Goal: Information Seeking & Learning: Understand process/instructions

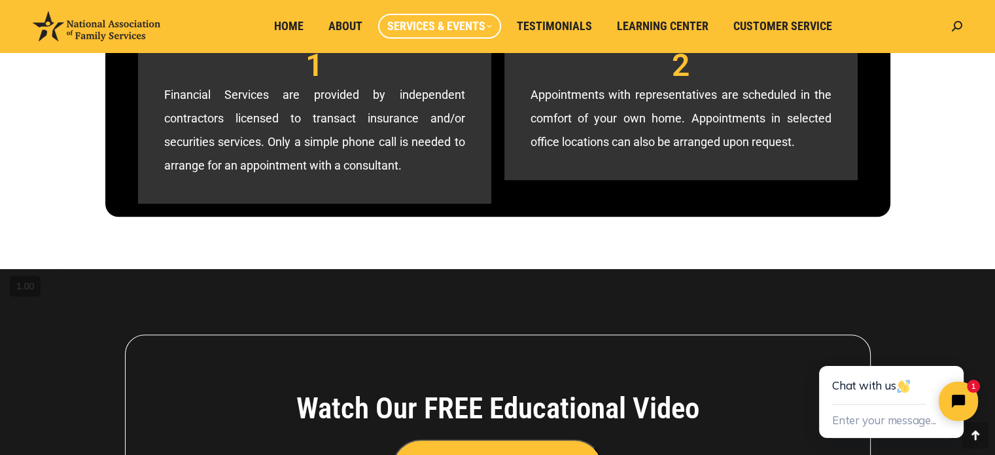
scroll to position [977, 0]
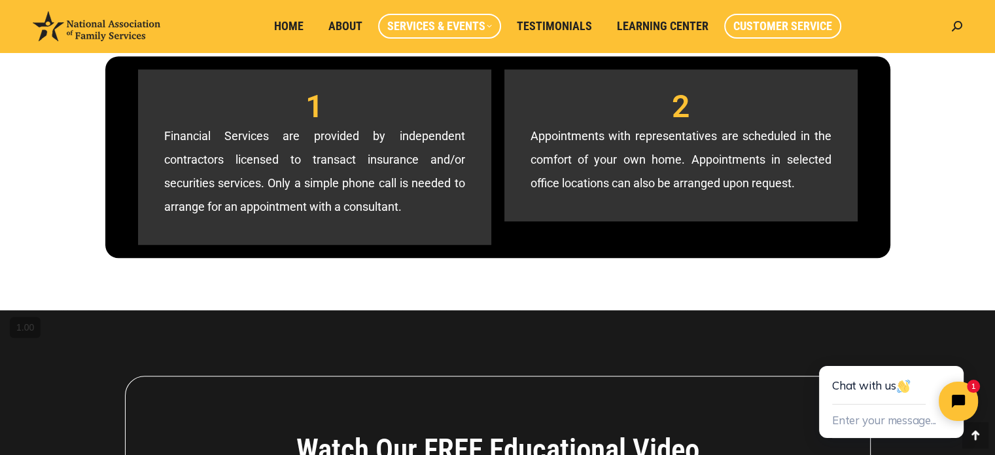
click at [790, 26] on span "Customer Service" at bounding box center [782, 26] width 99 height 14
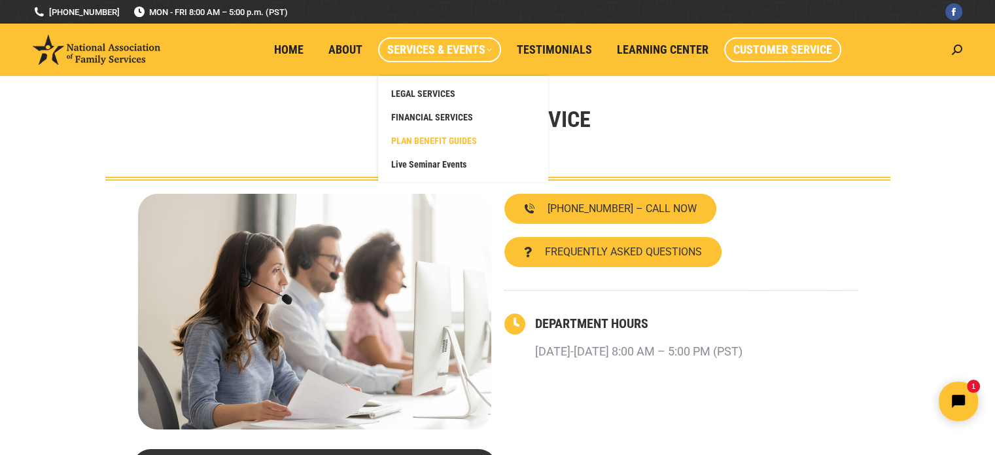
click at [453, 141] on span "PLAN BENEFIT GUIDES" at bounding box center [434, 141] width 86 height 12
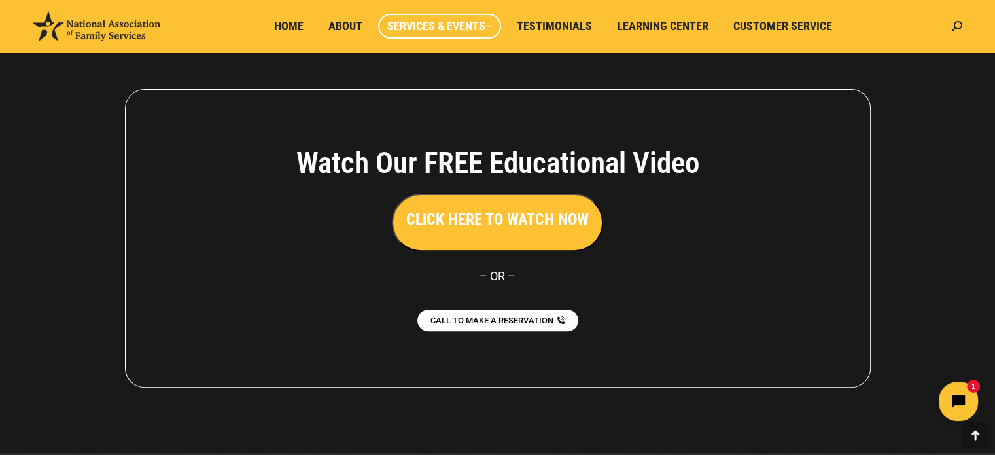
scroll to position [433, 0]
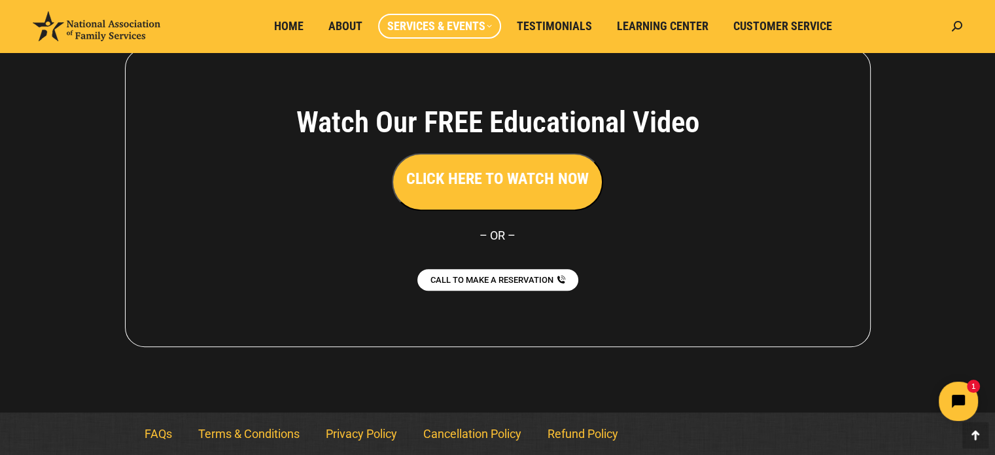
click at [533, 181] on h3 "CLICK HERE TO WATCH NOW" at bounding box center [497, 178] width 183 height 22
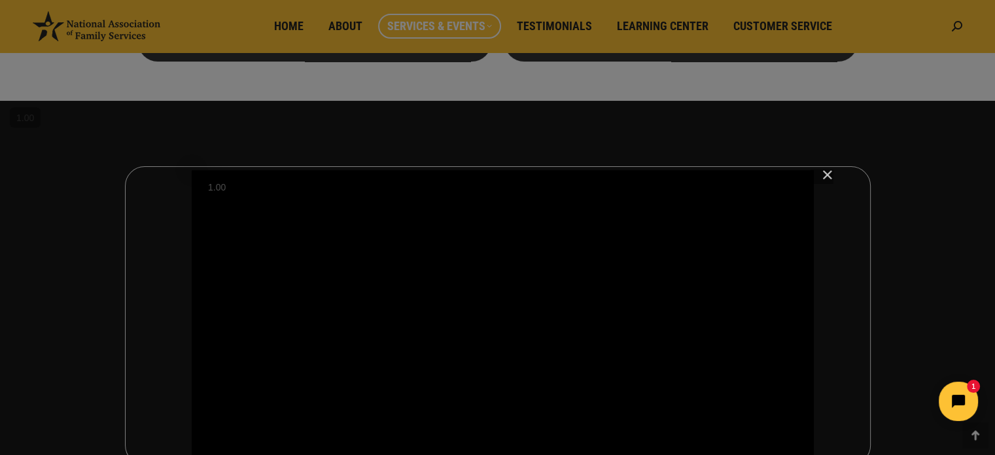
scroll to position [302, 0]
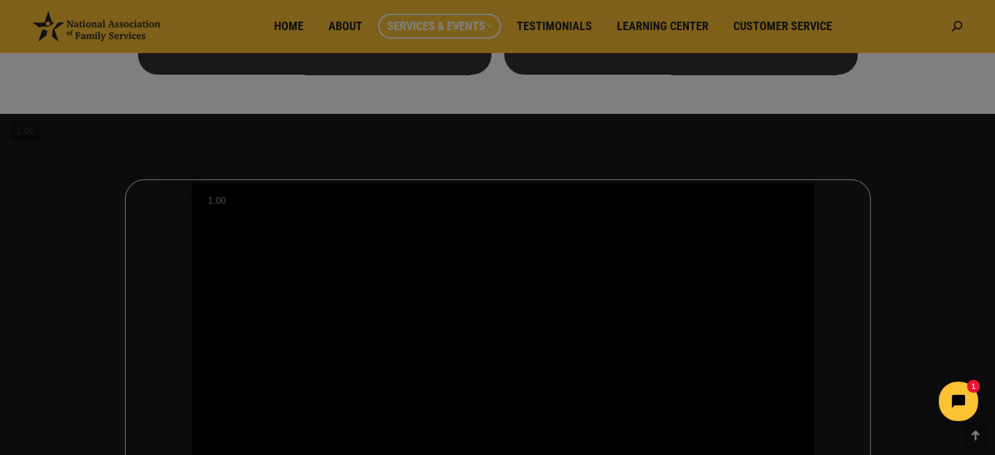
drag, startPoint x: 152, startPoint y: 37, endPoint x: 87, endPoint y: 27, distance: 65.6
click at [87, 27] on div at bounding box center [502, 142] width 1005 height 888
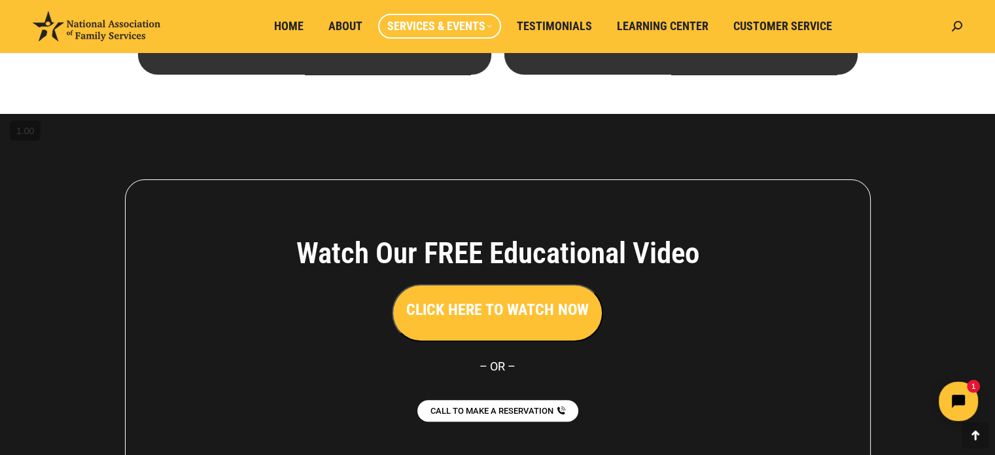
click at [215, 25] on ul "Home About Services & Events LEGAL SERVICES FINANCIAL SERVICES PLAN BENEFIT GUI…" at bounding box center [556, 26] width 779 height 52
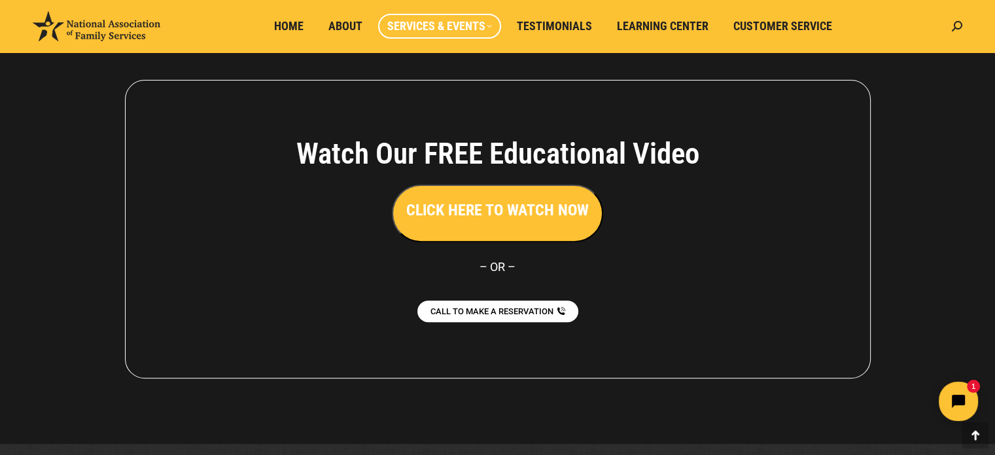
scroll to position [433, 0]
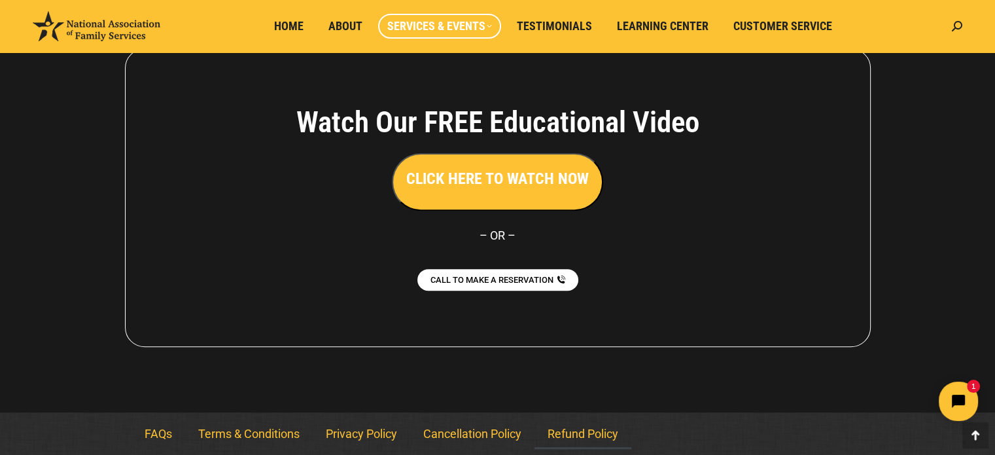
click at [568, 434] on link "Refund Policy" at bounding box center [583, 434] width 97 height 30
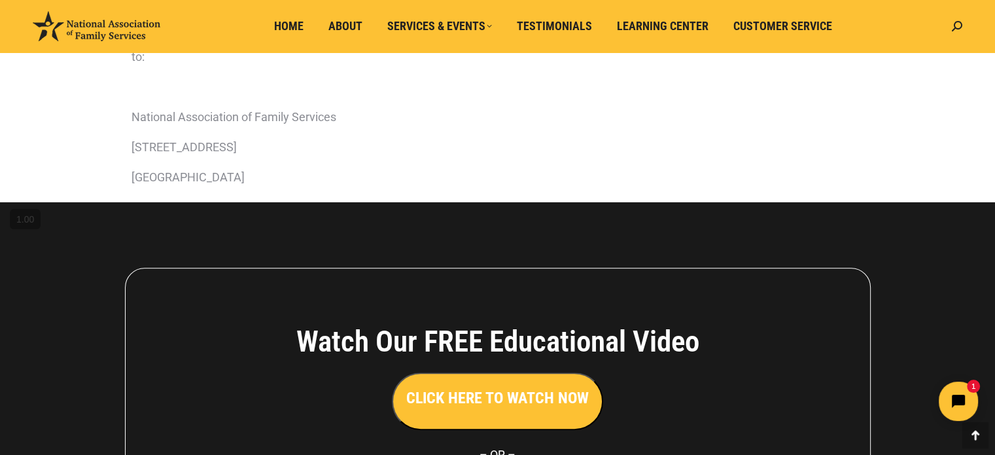
scroll to position [458, 0]
